Goal: Find specific page/section: Find specific page/section

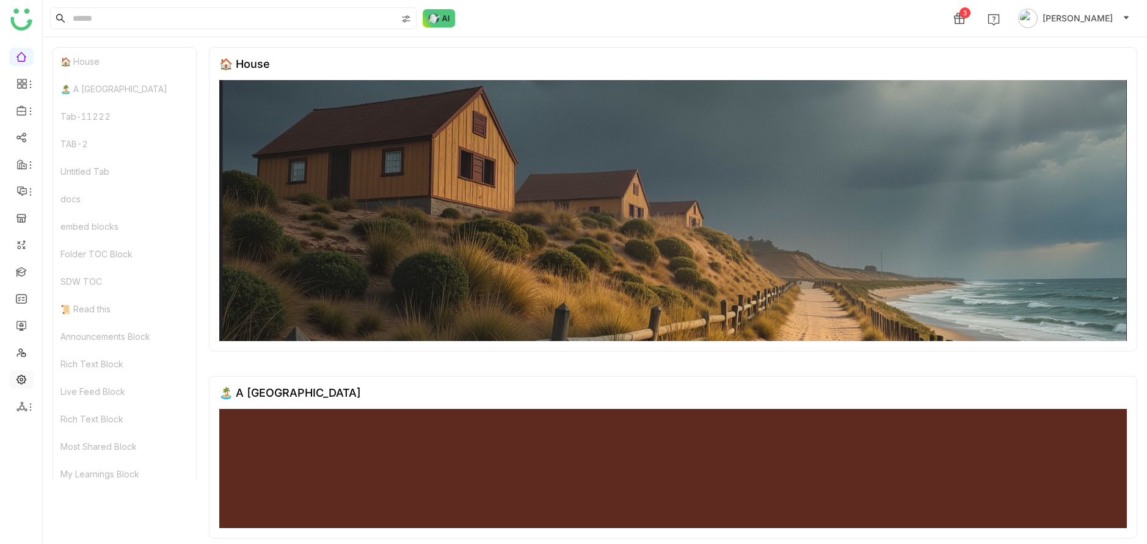
click at [27, 380] on link at bounding box center [21, 378] width 11 height 10
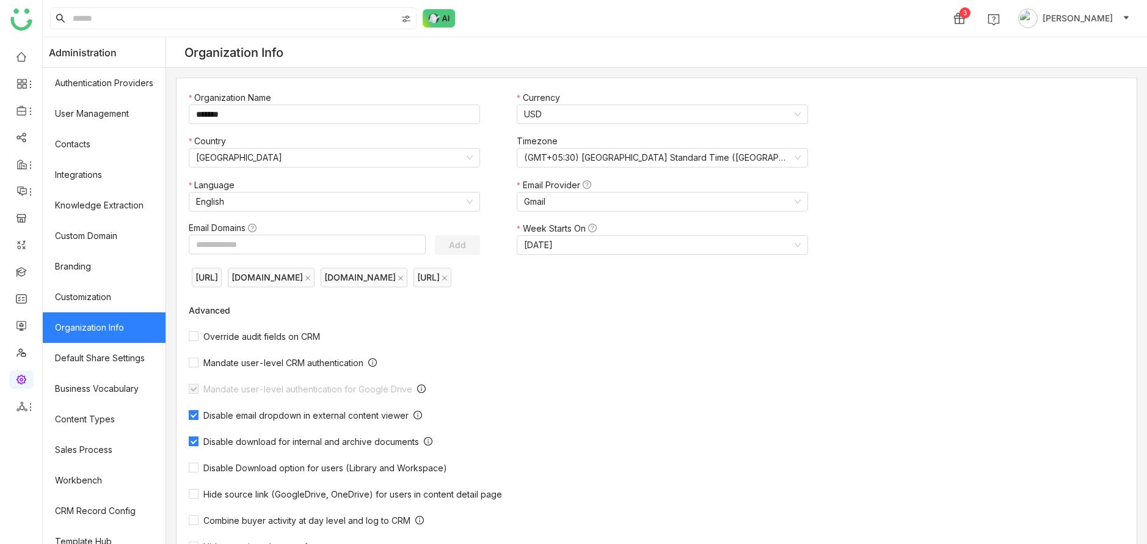
scroll to position [256, 0]
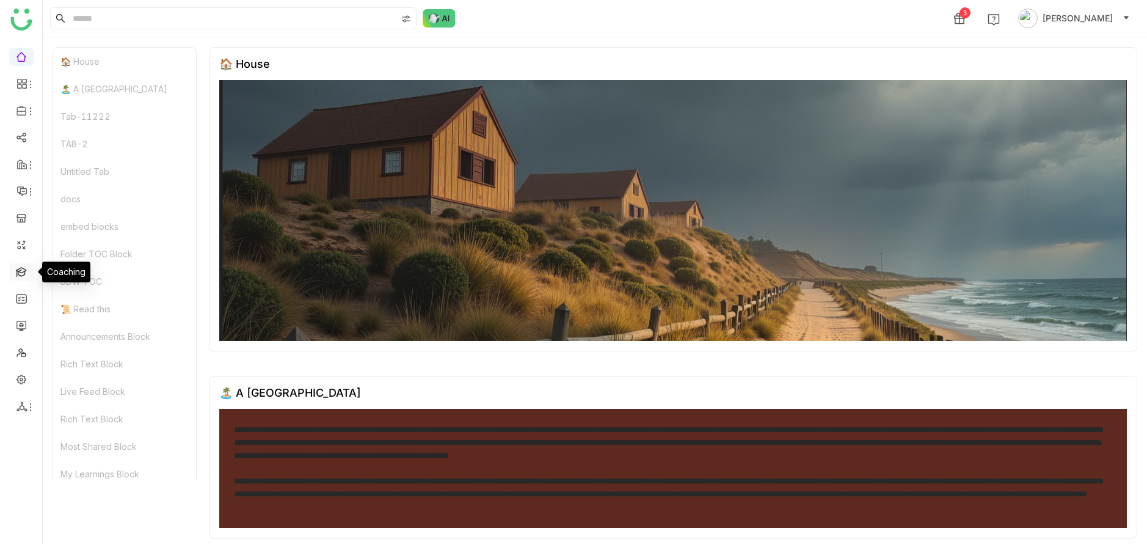
click at [24, 268] on link at bounding box center [21, 271] width 11 height 10
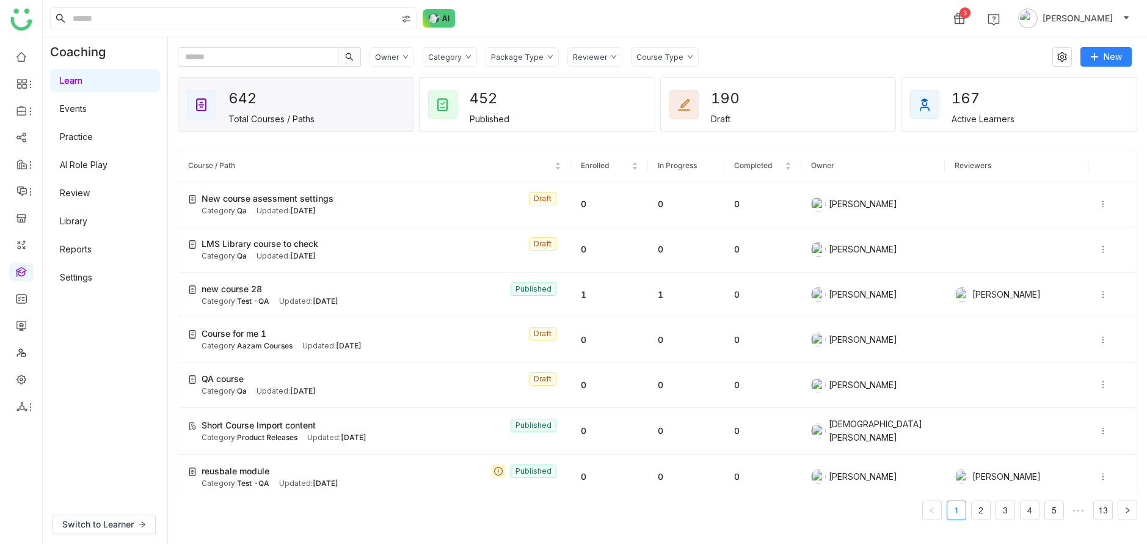
click at [77, 226] on link "Library" at bounding box center [73, 221] width 27 height 10
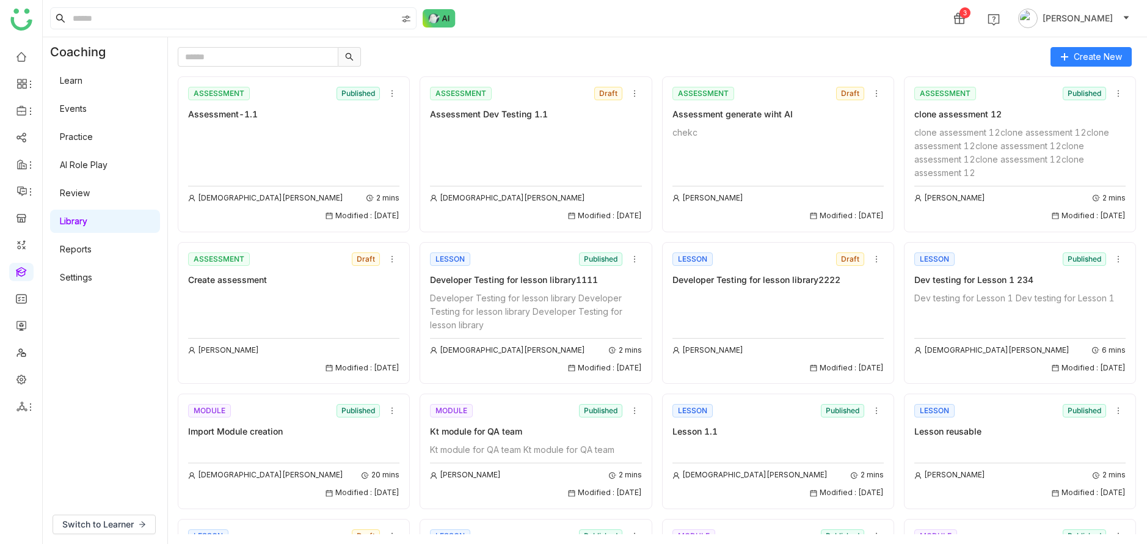
click at [763, 129] on div "chekc" at bounding box center [777, 132] width 211 height 13
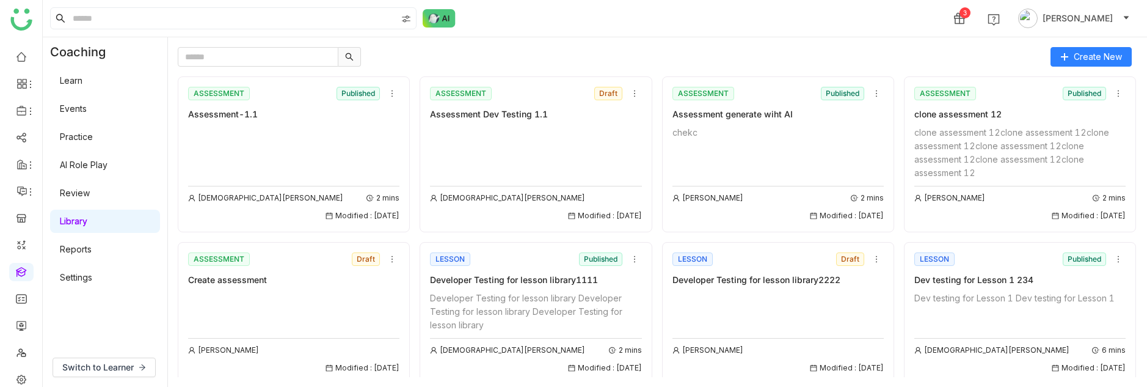
click at [749, 110] on div "Assessment generate wiht AI" at bounding box center [777, 113] width 211 height 13
